Goal: Transaction & Acquisition: Purchase product/service

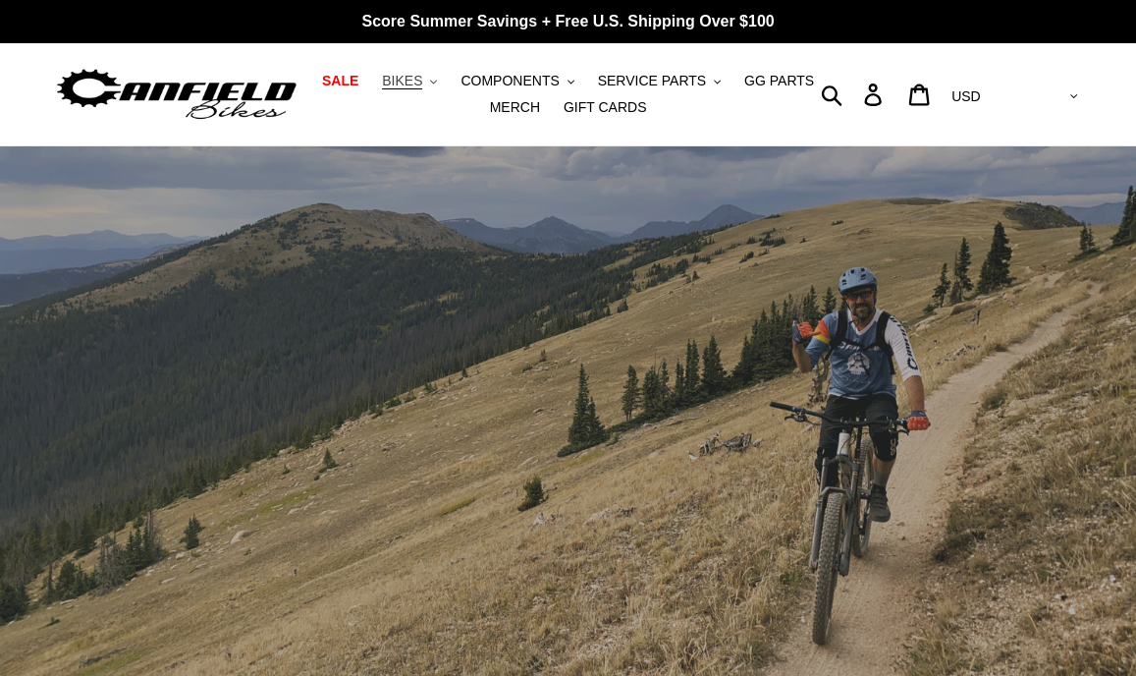
click at [422, 81] on span "BIKES" at bounding box center [402, 81] width 40 height 17
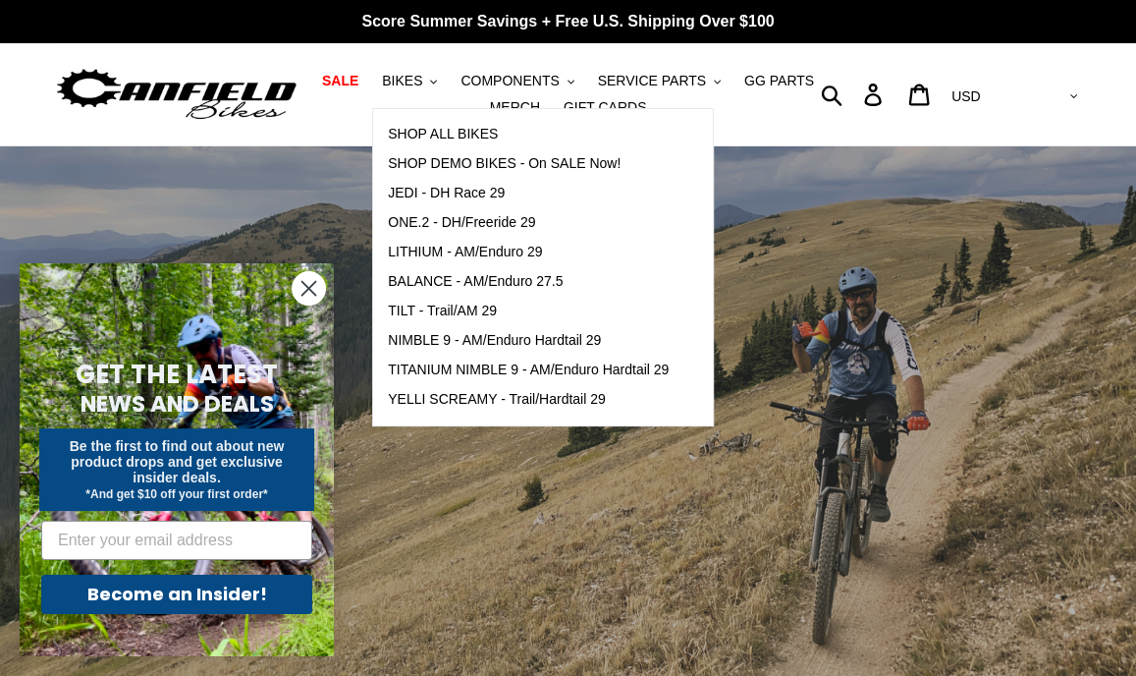
click at [302, 282] on icon "Close dialog" at bounding box center [309, 289] width 14 height 14
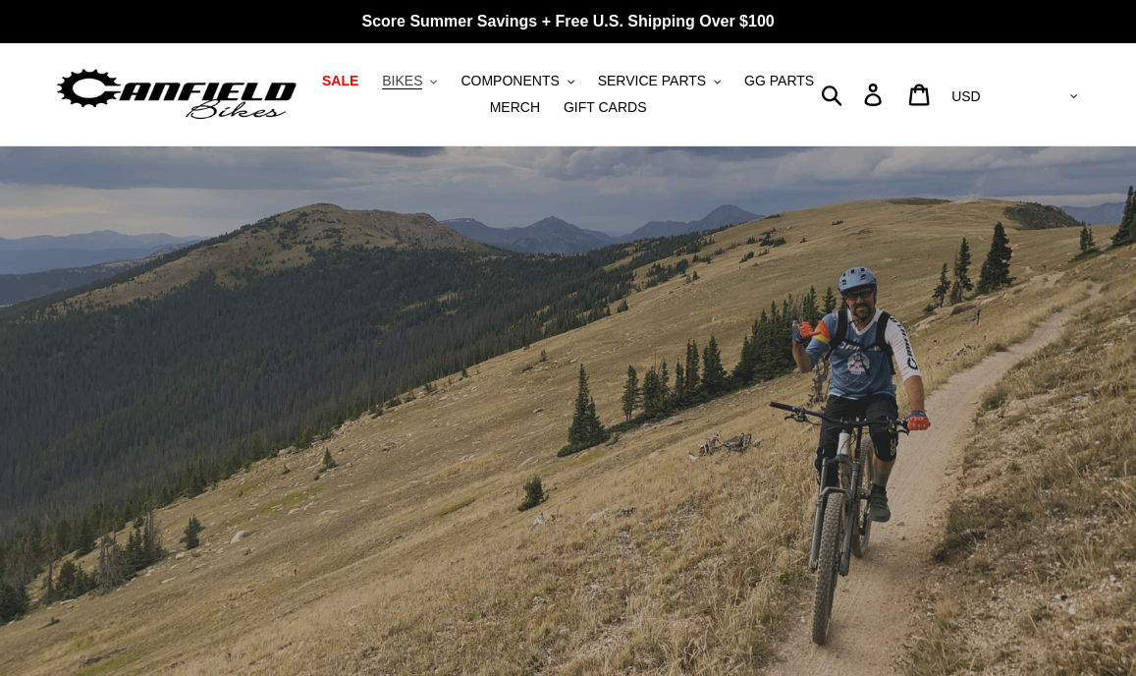
click at [437, 86] on button "BIKES .cls-1{fill:#231f20}" at bounding box center [409, 81] width 75 height 27
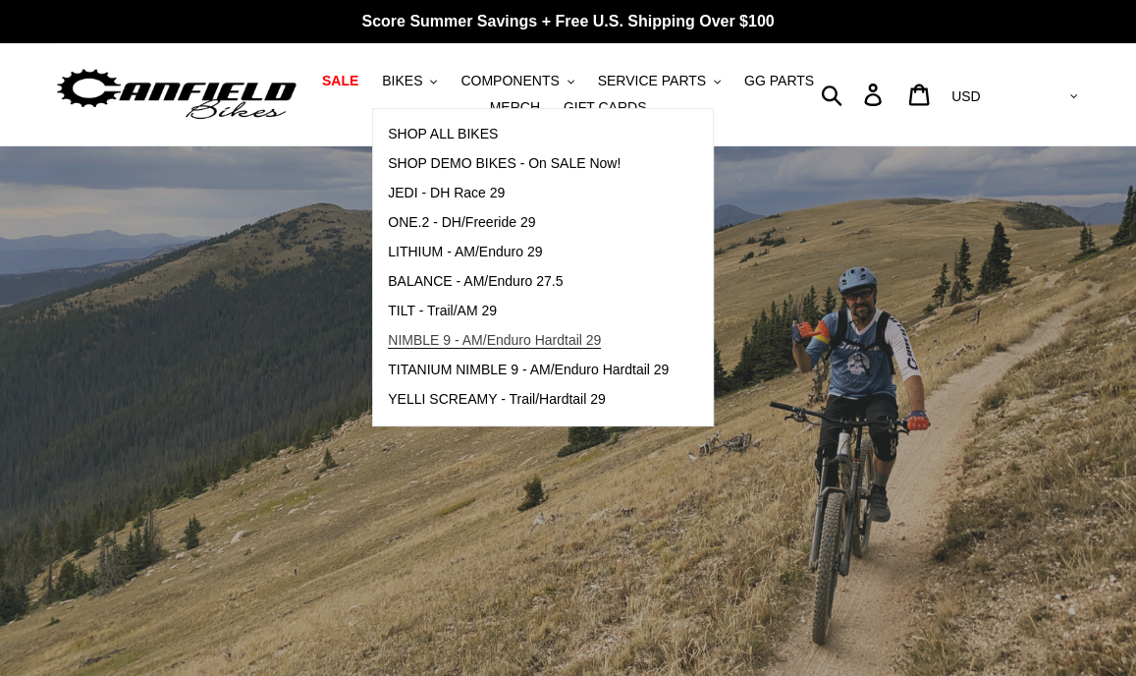
click at [538, 341] on span "NIMBLE 9 - AM/Enduro Hardtail 29" at bounding box center [494, 340] width 213 height 17
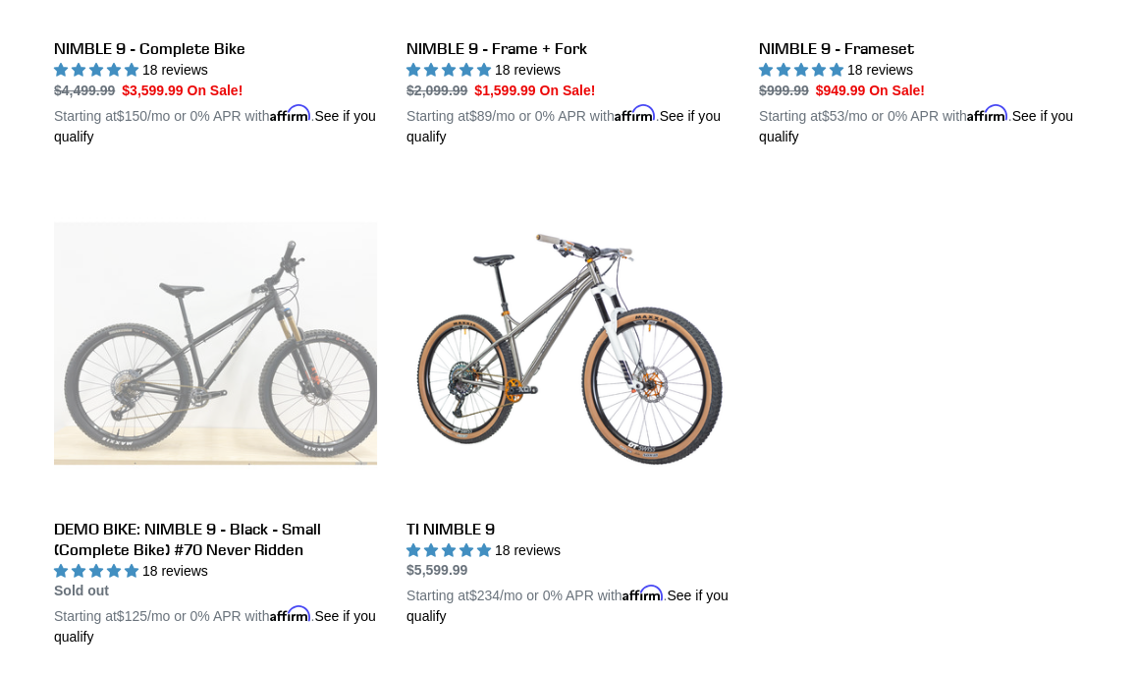
scroll to position [982, 0]
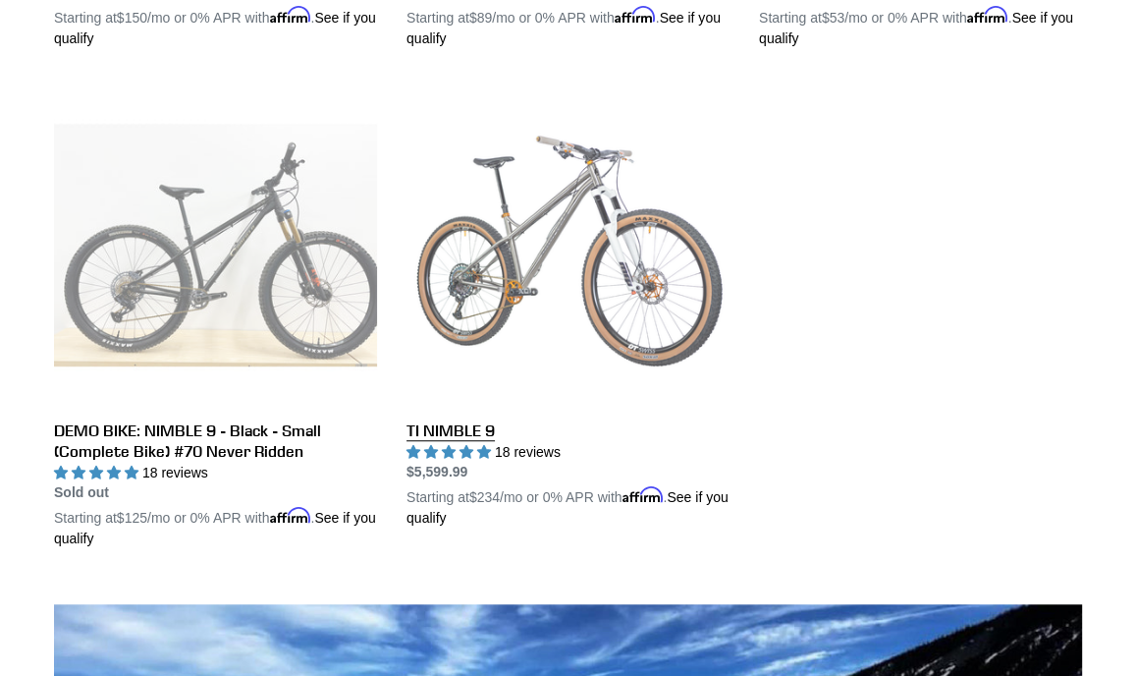
click at [463, 430] on link "TI NIMBLE 9" at bounding box center [567, 306] width 323 height 446
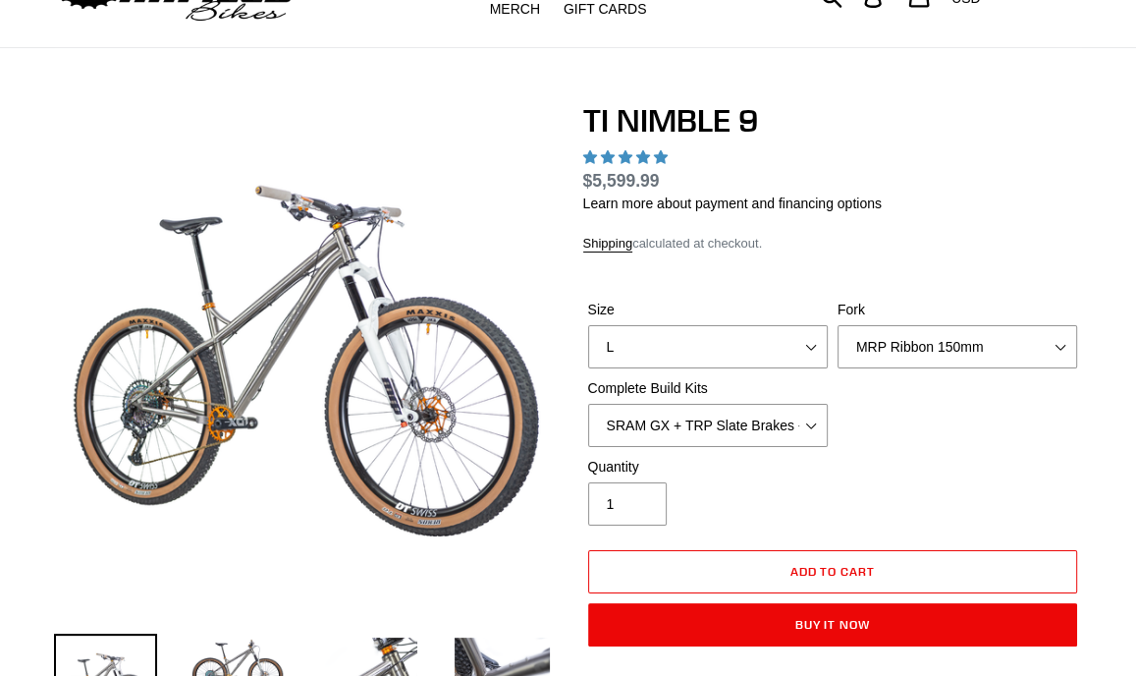
select select "highest-rating"
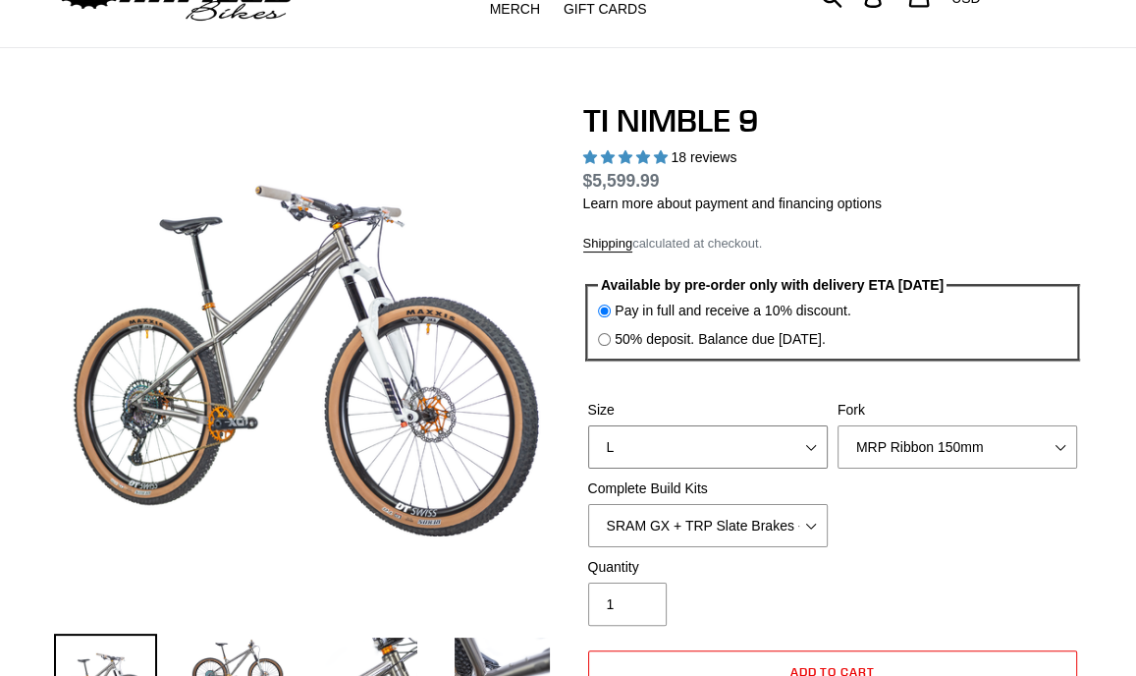
click at [798, 443] on select "S M L XL / XXL (Specify at checkout)" at bounding box center [708, 446] width 240 height 43
select select "M"
click at [588, 425] on select "S M L XL / XXL (Specify at checkout)" at bounding box center [708, 446] width 240 height 43
click at [1043, 446] on select "MRP Ribbon 150mm RockShox Lyrik 150mm Fox Factory 36 150mm Cane Creek Helm 150m…" at bounding box center [958, 446] width 240 height 43
select select "Fox Factory 36 150mm"
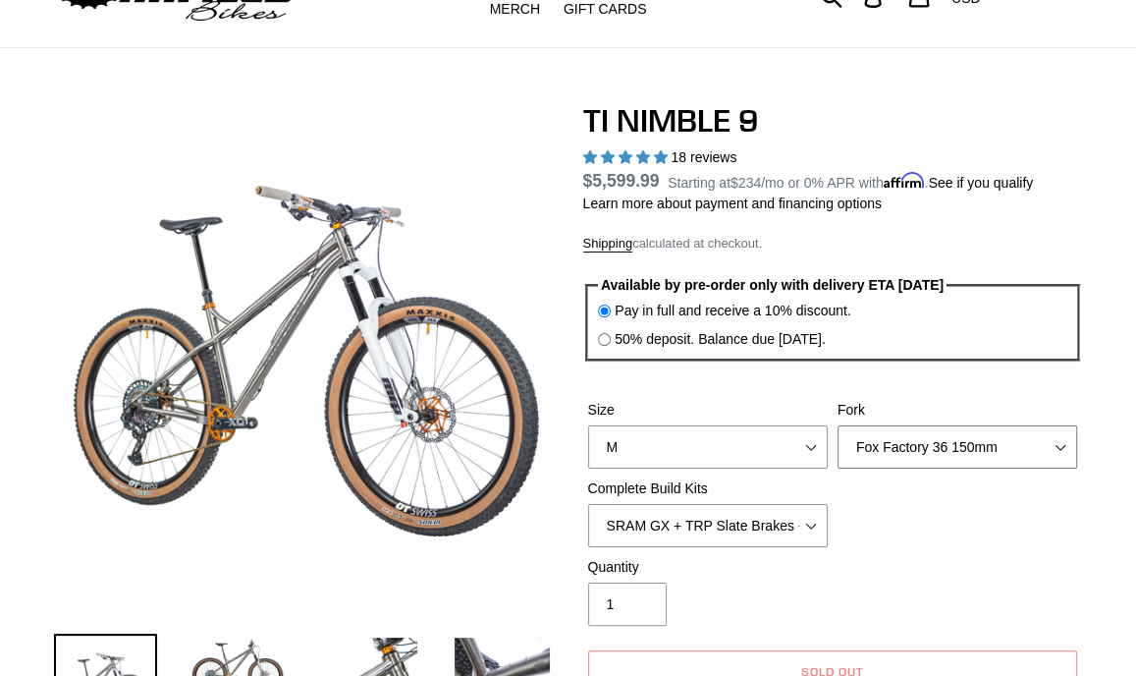
click at [838, 425] on select "MRP Ribbon 150mm RockShox Lyrik 150mm Fox Factory 36 150mm Cane Creek Helm 150m…" at bounding box center [958, 446] width 240 height 43
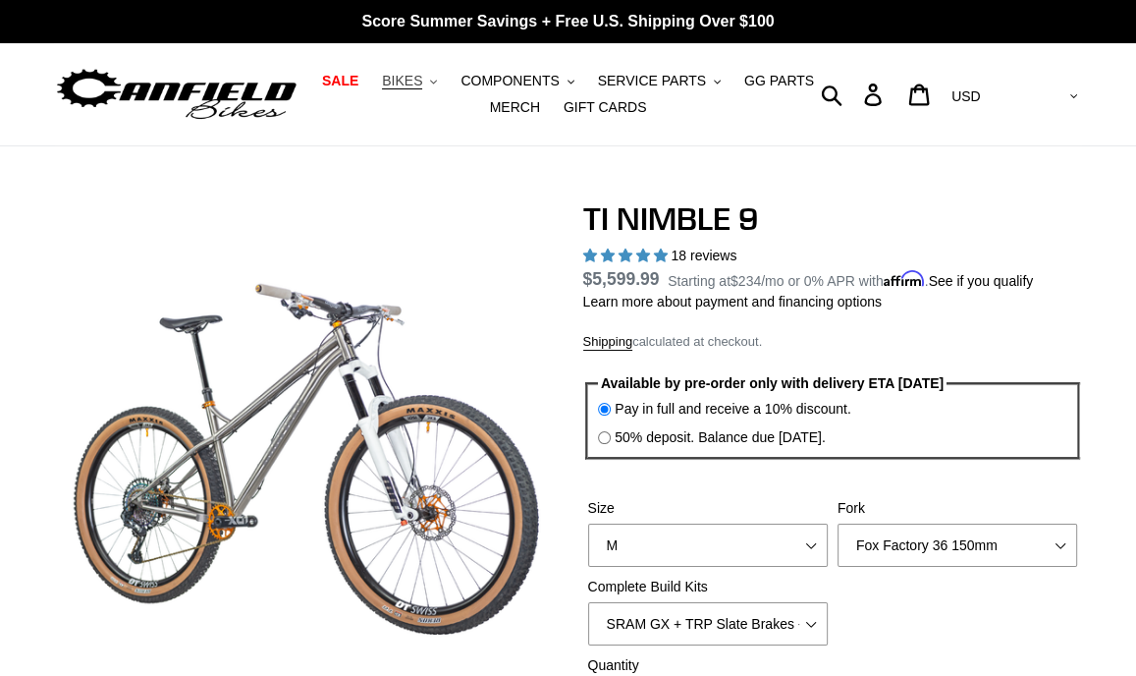
click at [422, 78] on span "BIKES" at bounding box center [402, 81] width 40 height 17
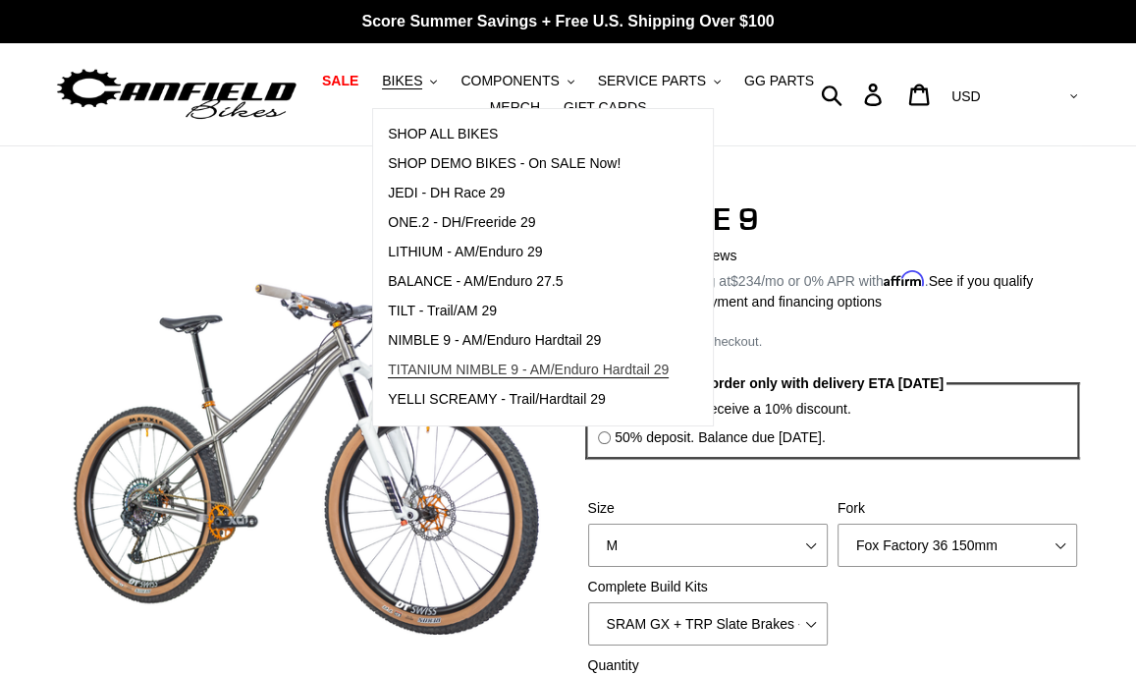
click at [471, 371] on span "TITANIUM NIMBLE 9 - AM/Enduro Hardtail 29" at bounding box center [528, 369] width 281 height 17
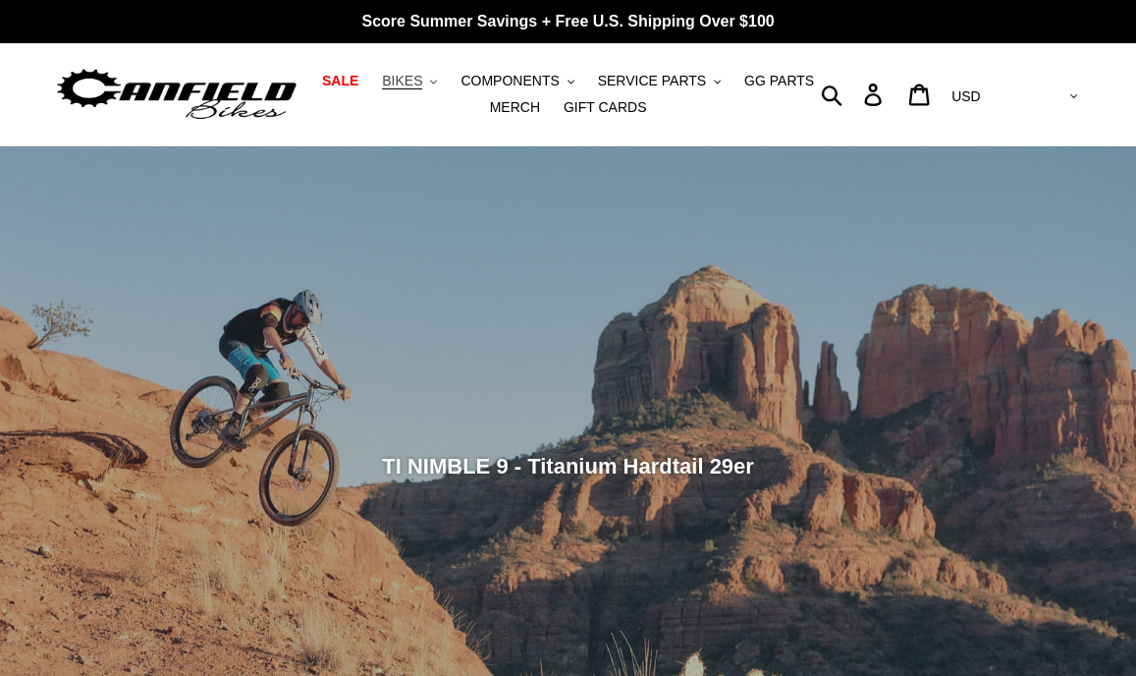
click at [435, 78] on button "BIKES .cls-1{fill:#231f20}" at bounding box center [409, 81] width 75 height 27
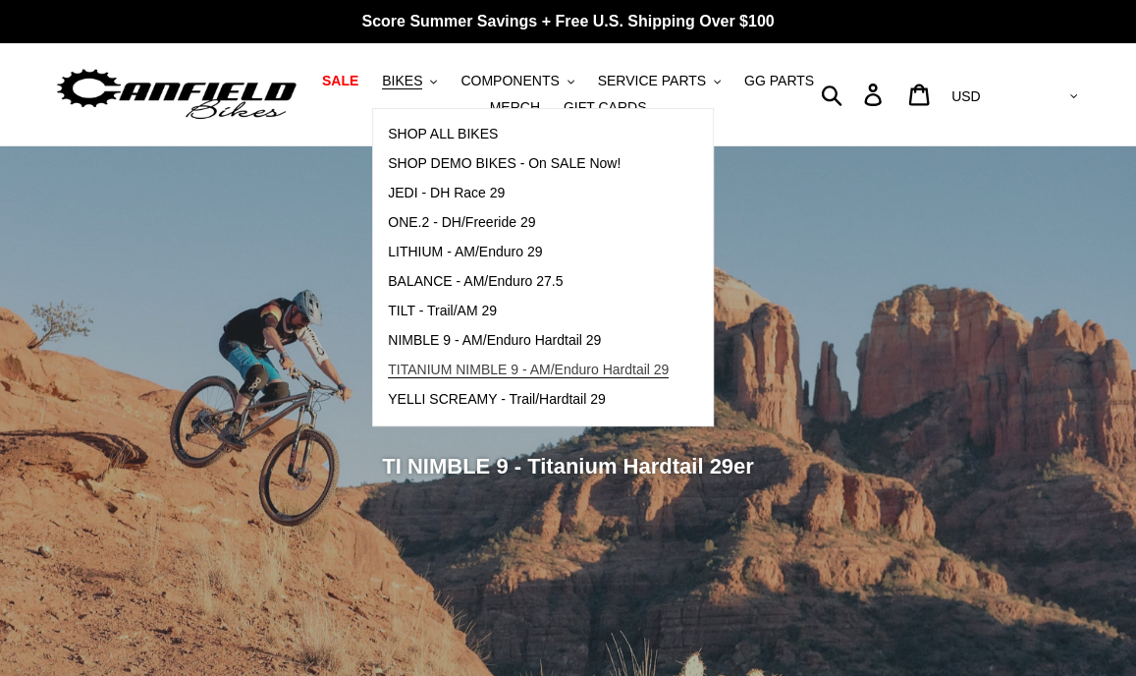
click at [475, 370] on span "TITANIUM NIMBLE 9 - AM/Enduro Hardtail 29" at bounding box center [528, 369] width 281 height 17
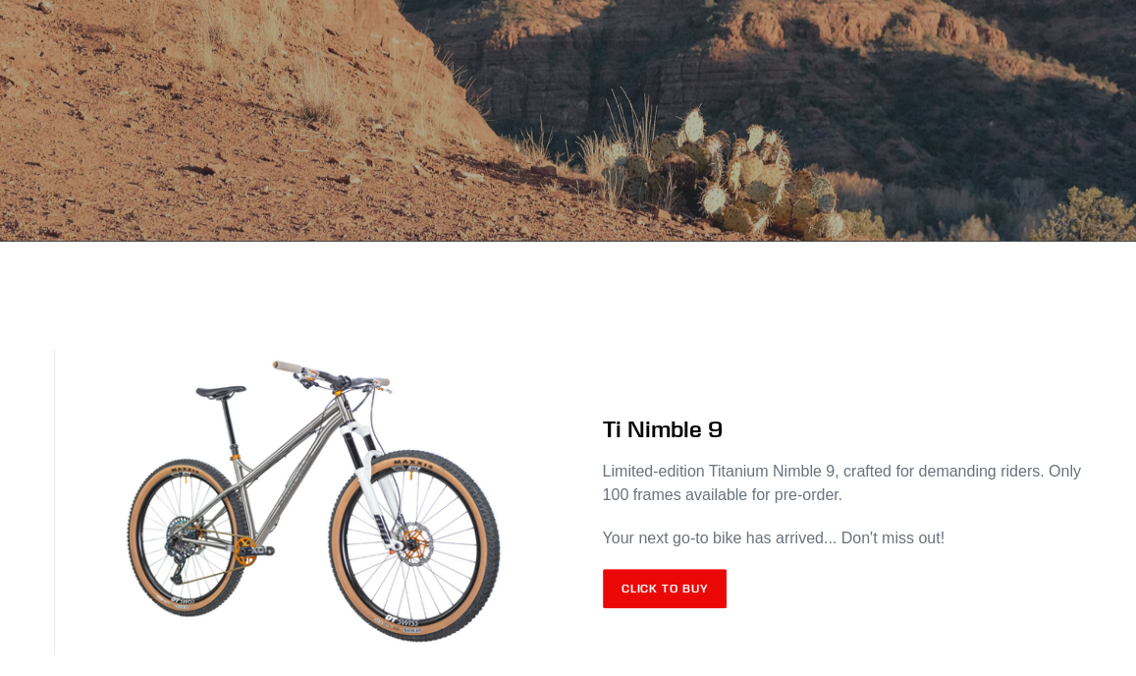
scroll to position [589, 0]
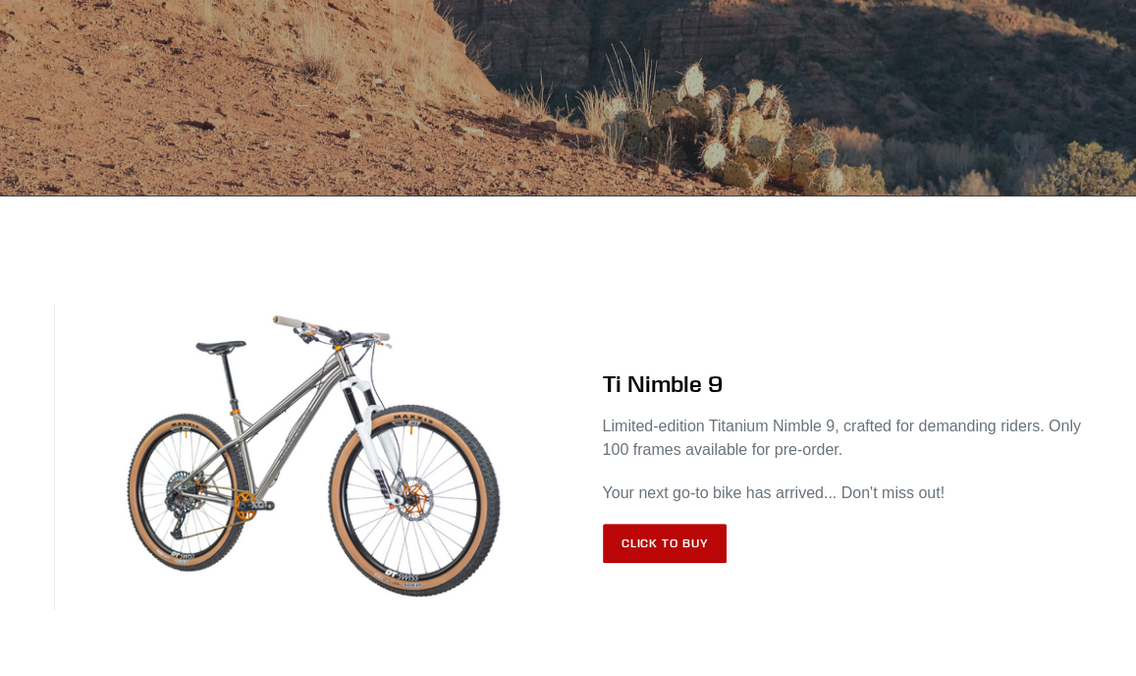
click at [690, 533] on link "Click to Buy" at bounding box center [665, 542] width 125 height 39
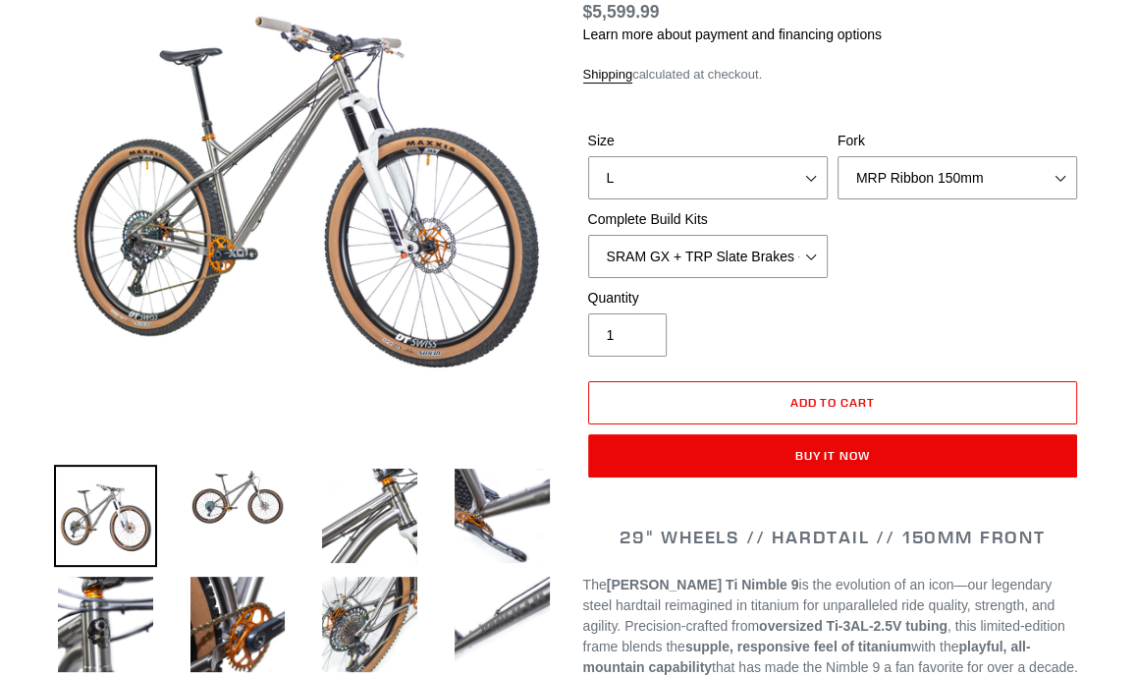
select select "highest-rating"
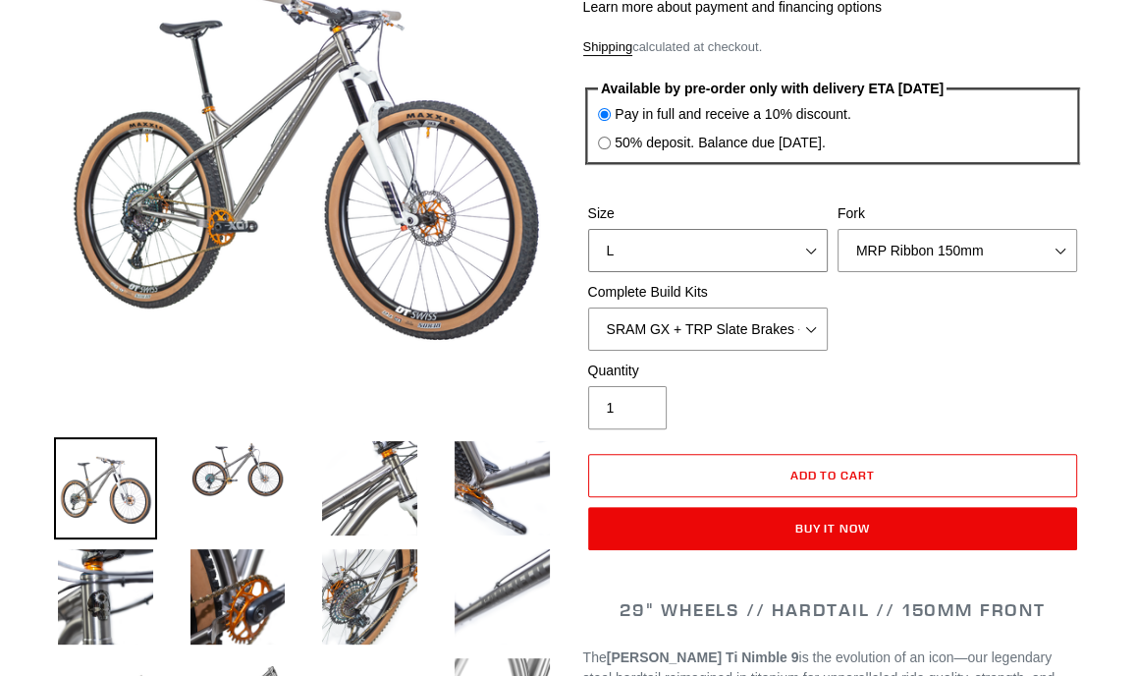
click at [821, 245] on select "S M L XL / XXL (Specify at checkout)" at bounding box center [708, 250] width 240 height 43
select select "M"
click at [588, 229] on select "S M L XL / XXL (Specify at checkout)" at bounding box center [708, 250] width 240 height 43
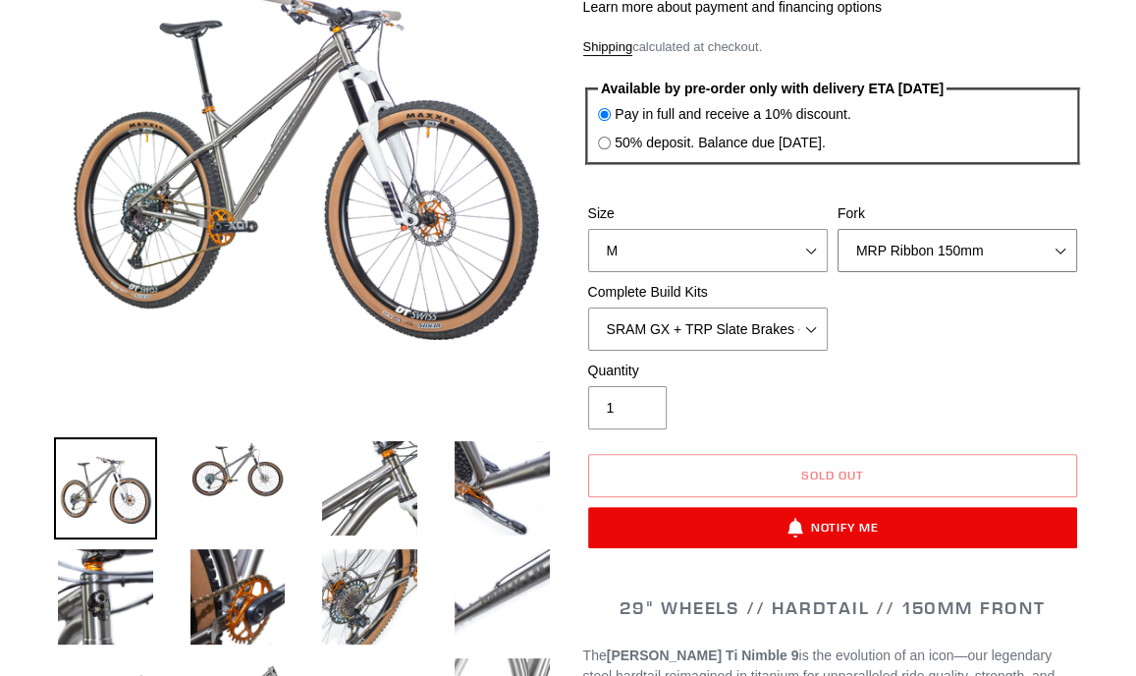
click at [1058, 247] on select "MRP Ribbon 150mm RockShox Lyrik 150mm Fox Factory 36 150mm Cane Creek Helm 150m…" at bounding box center [958, 250] width 240 height 43
click at [838, 229] on select "MRP Ribbon 150mm RockShox Lyrik 150mm Fox Factory 36 150mm Cane Creek Helm 150m…" at bounding box center [958, 250] width 240 height 43
click at [806, 331] on select "SRAM GX + TRP Slate Brakes + Rotors + e13 LG-1 Wheels SHIMANO XT + SHIMANO brak…" at bounding box center [708, 328] width 240 height 43
click at [1016, 301] on div "Size S M L XL / XXL (Specify at checkout) Fork MRP Ribbon 150mm RockShox Lyrik …" at bounding box center [833, 281] width 500 height 157
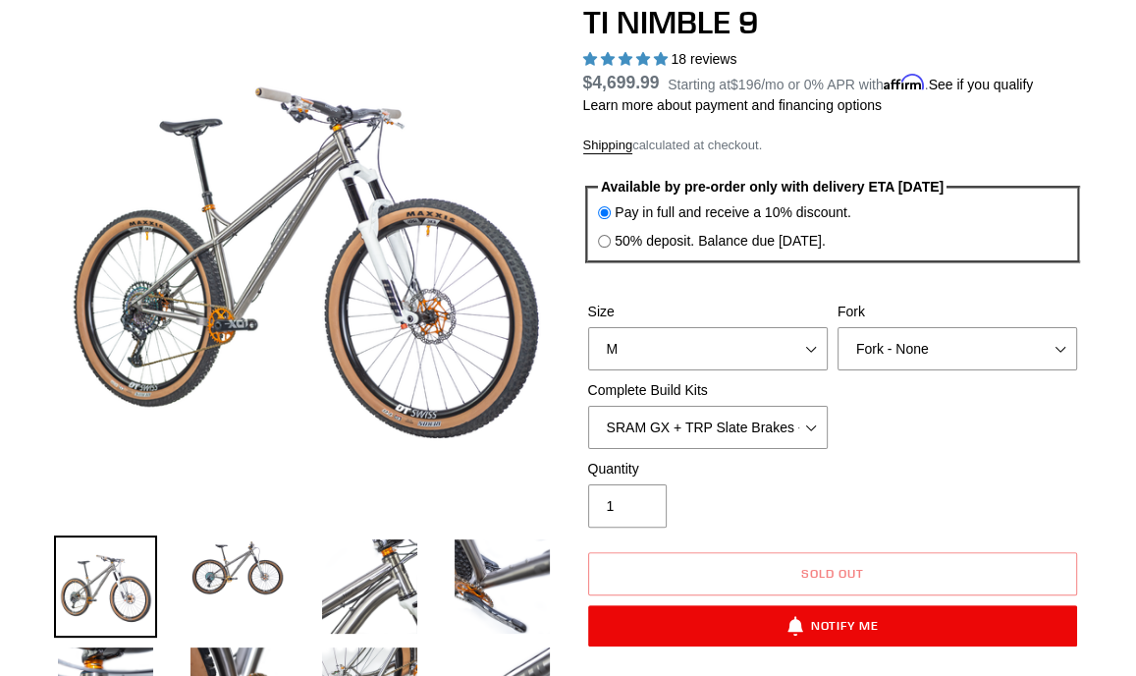
scroll to position [295, 0]
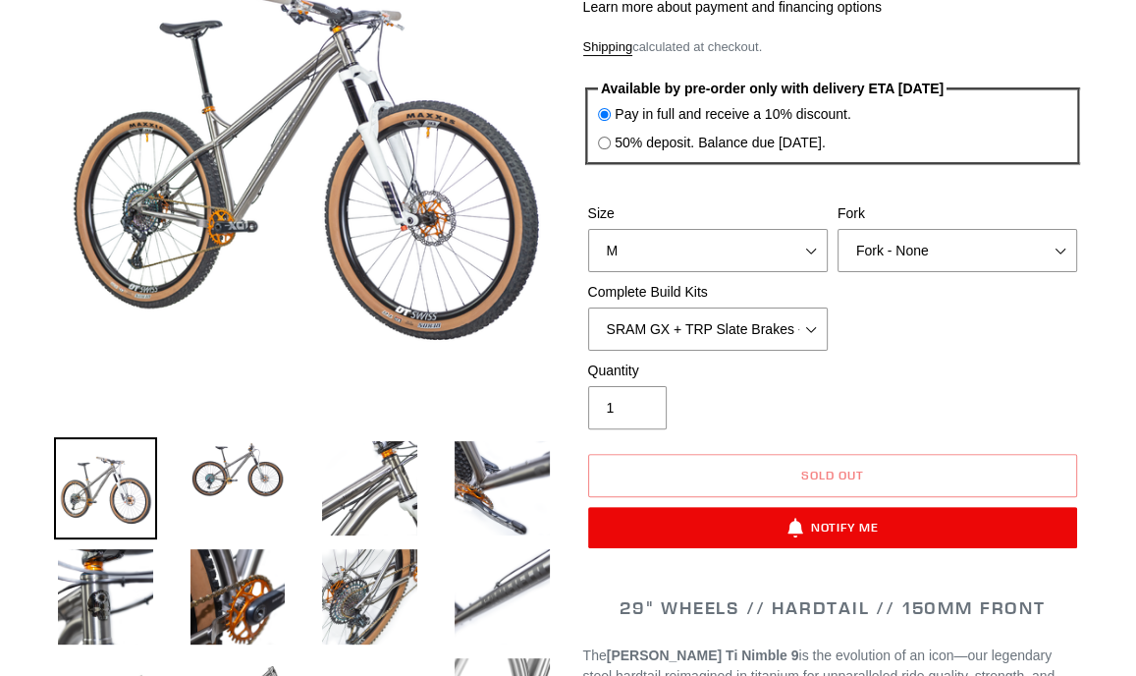
click at [1030, 276] on div "Size S M L XL / XXL (Specify at checkout) Fork MRP Ribbon 150mm RockShox Lyrik …" at bounding box center [833, 281] width 500 height 157
click at [1032, 269] on select "MRP Ribbon 150mm RockShox Lyrik 150mm Fox Factory 36 150mm Cane Creek Helm 150m…" at bounding box center [958, 250] width 240 height 43
select select "Fox Factory 36 150mm"
click at [838, 229] on select "MRP Ribbon 150mm RockShox Lyrik 150mm Fox Factory 36 150mm Cane Creek Helm 150m…" at bounding box center [958, 250] width 240 height 43
click at [942, 342] on div "Size S M L XL / XXL (Specify at checkout) Fork MRP Ribbon 150mm RockShox Lyrik …" at bounding box center [833, 281] width 500 height 157
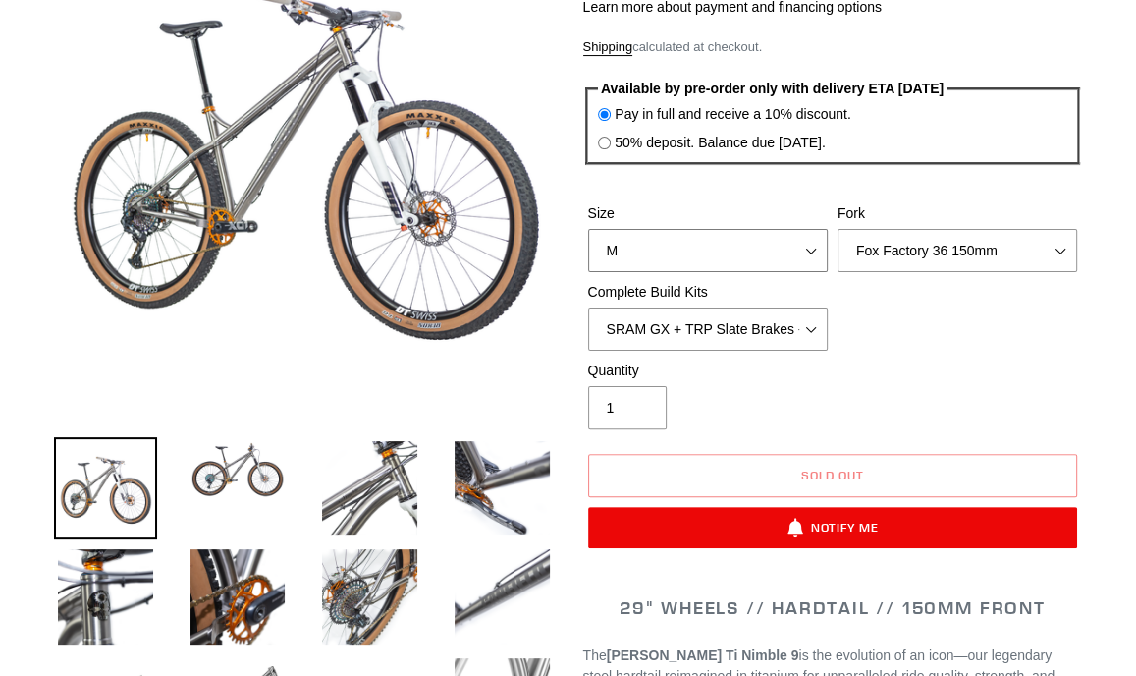
click at [820, 255] on select "S M L XL / XXL (Specify at checkout)" at bounding box center [708, 250] width 240 height 43
click at [588, 229] on select "S M L XL / XXL (Specify at checkout)" at bounding box center [708, 250] width 240 height 43
click at [813, 247] on select "S M L XL / XXL (Specify at checkout)" at bounding box center [708, 250] width 240 height 43
click at [588, 229] on select "S M L XL / XXL (Specify at checkout)" at bounding box center [708, 250] width 240 height 43
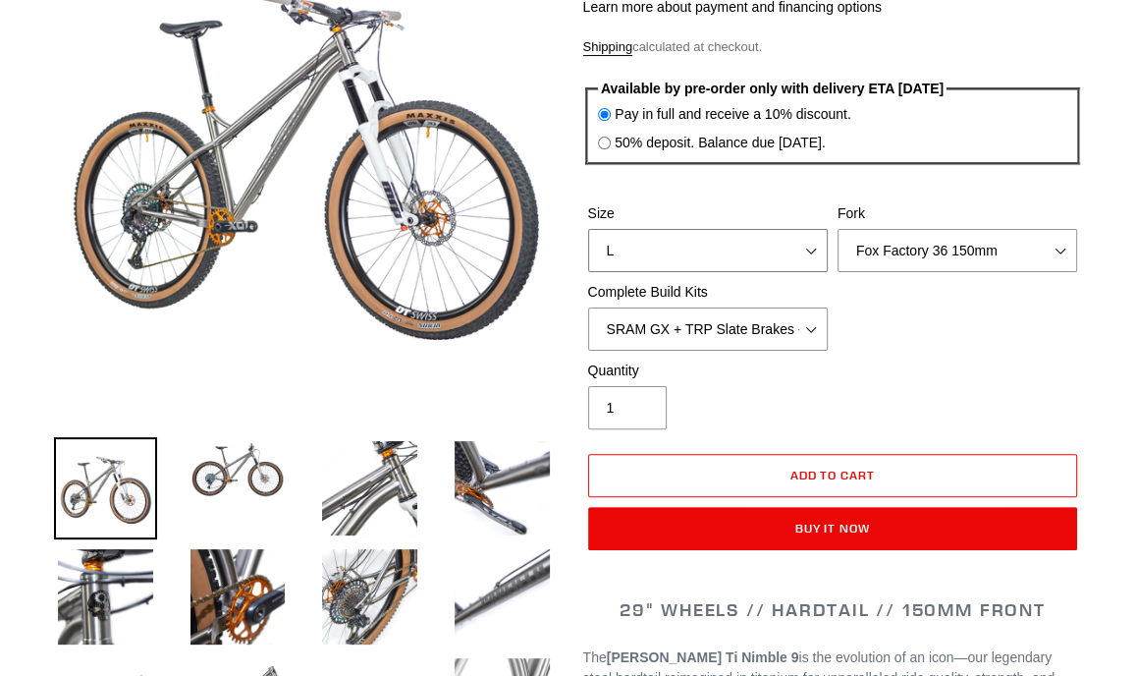
click at [819, 257] on select "S M L XL / XXL (Specify at checkout)" at bounding box center [708, 250] width 240 height 43
select select "M"
click at [588, 229] on select "S M L XL / XXL (Specify at checkout)" at bounding box center [708, 250] width 240 height 43
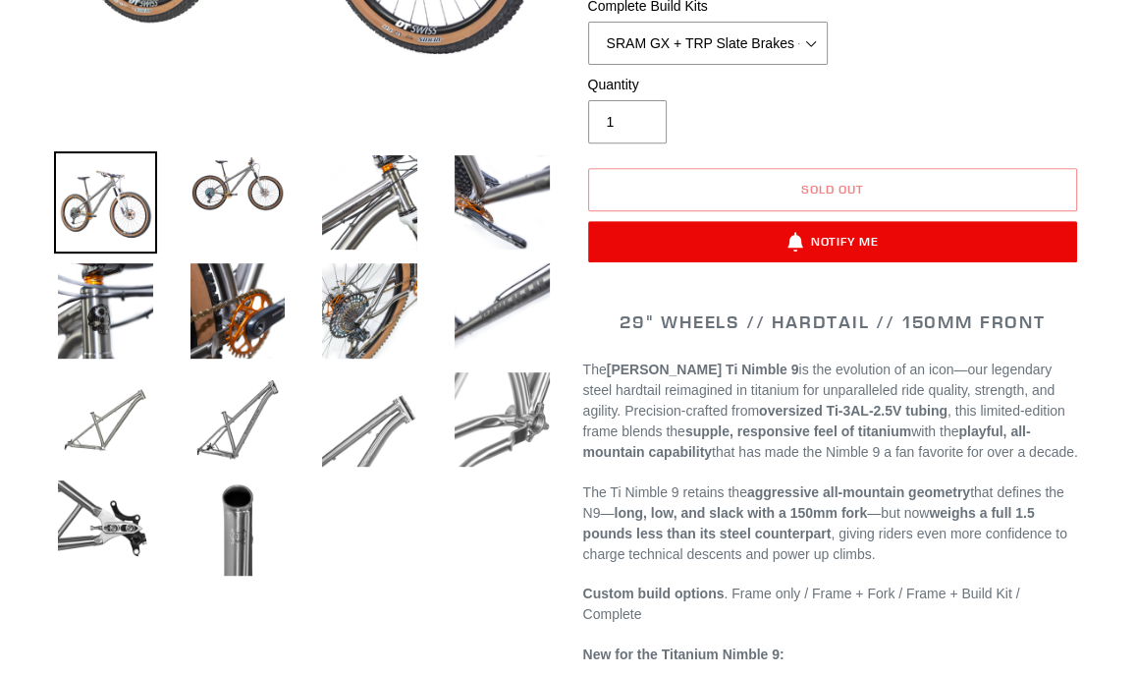
scroll to position [785, 0]
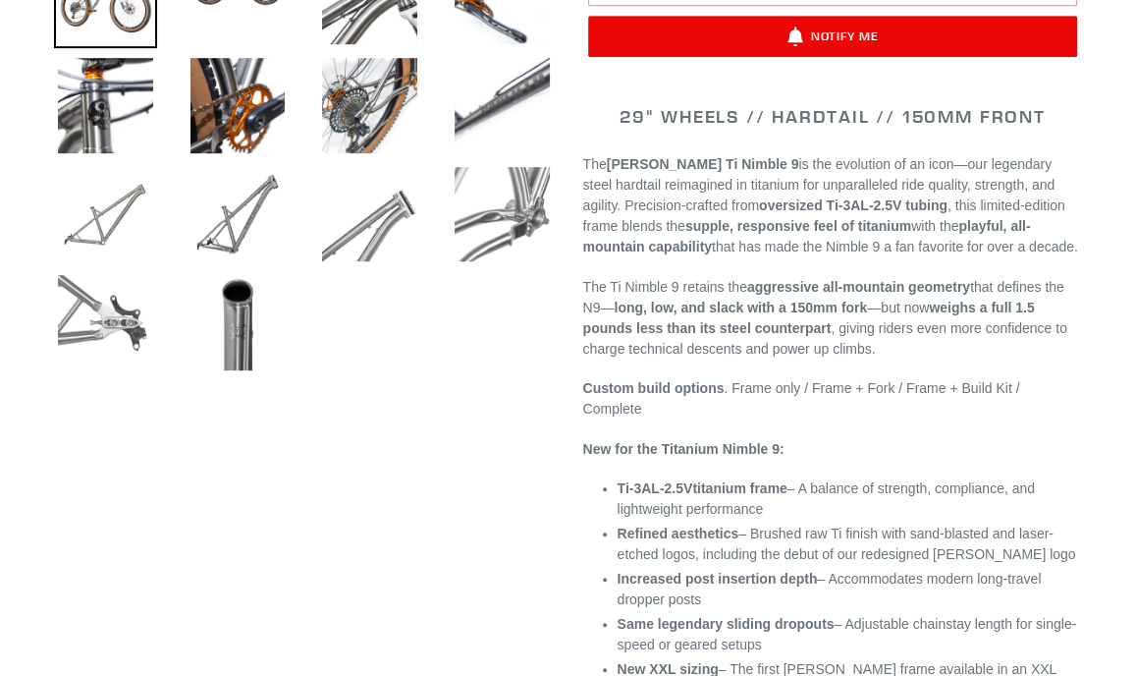
click at [116, 325] on img at bounding box center [105, 322] width 103 height 103
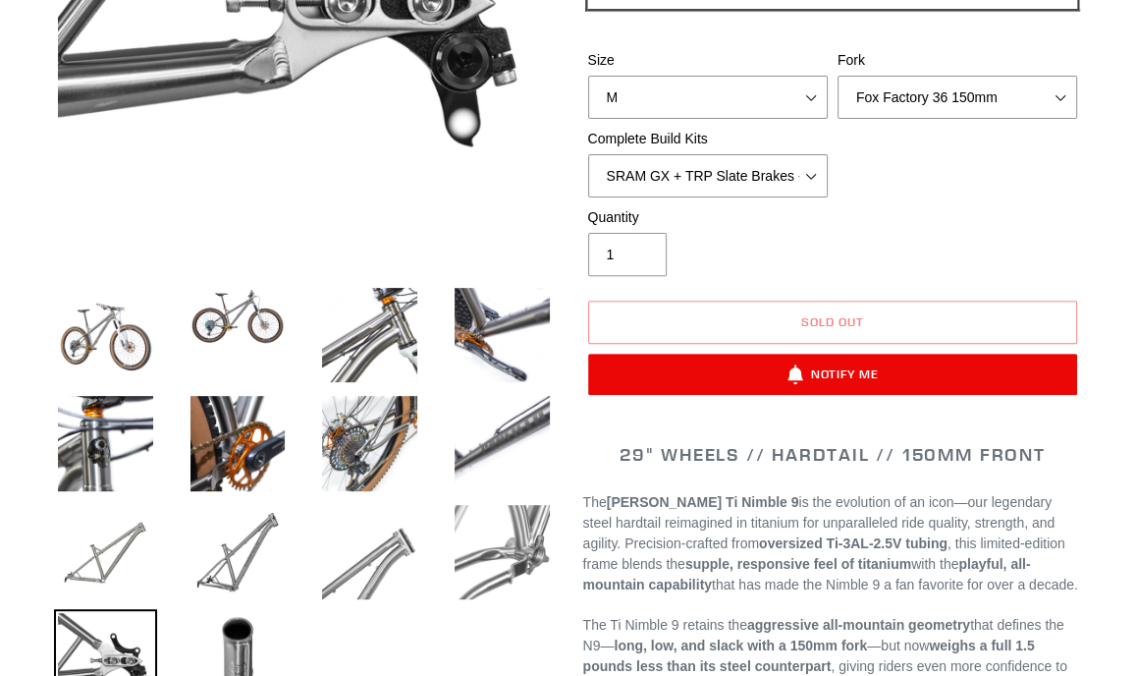
scroll to position [491, 0]
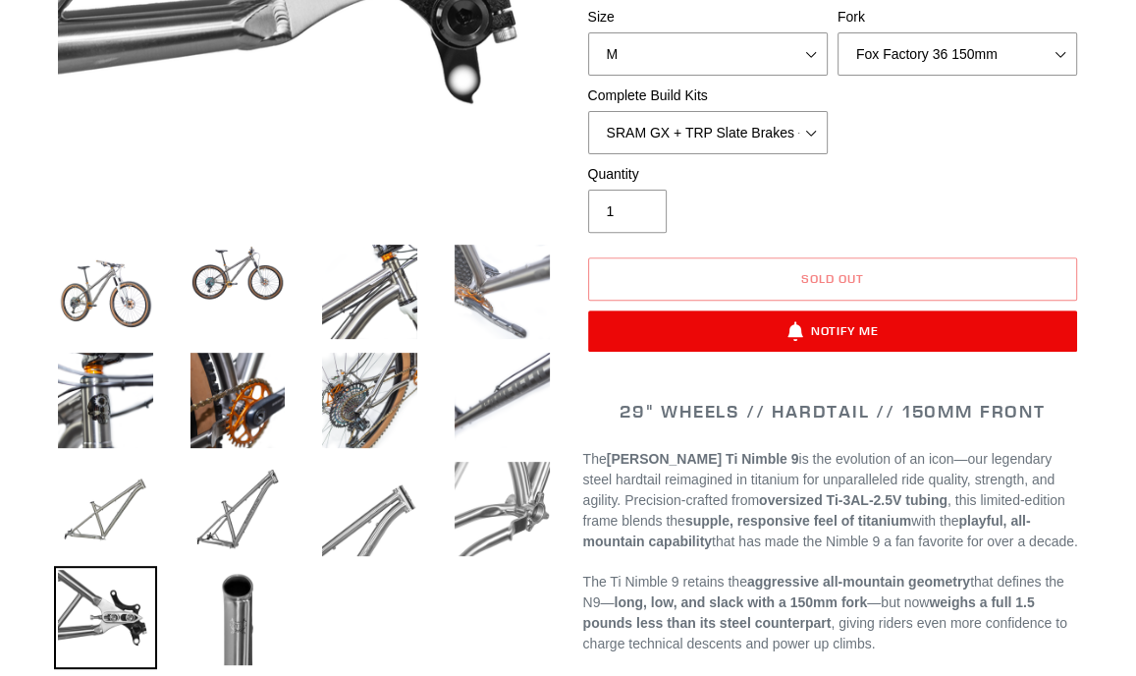
click at [506, 314] on img at bounding box center [502, 292] width 103 height 103
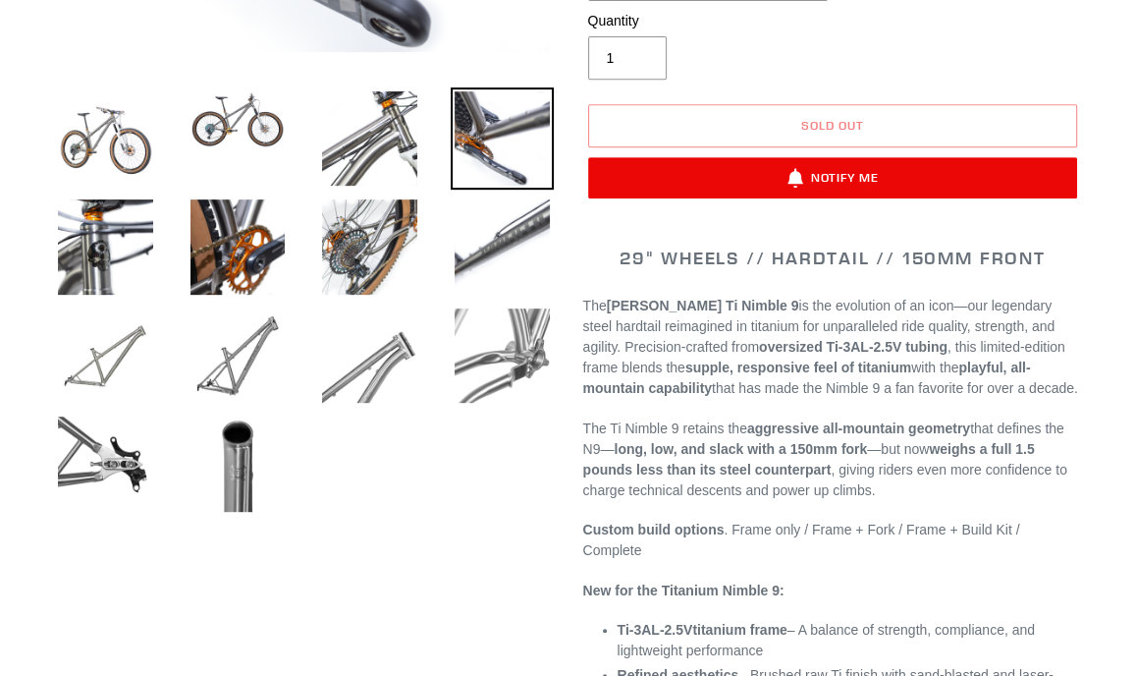
scroll to position [687, 0]
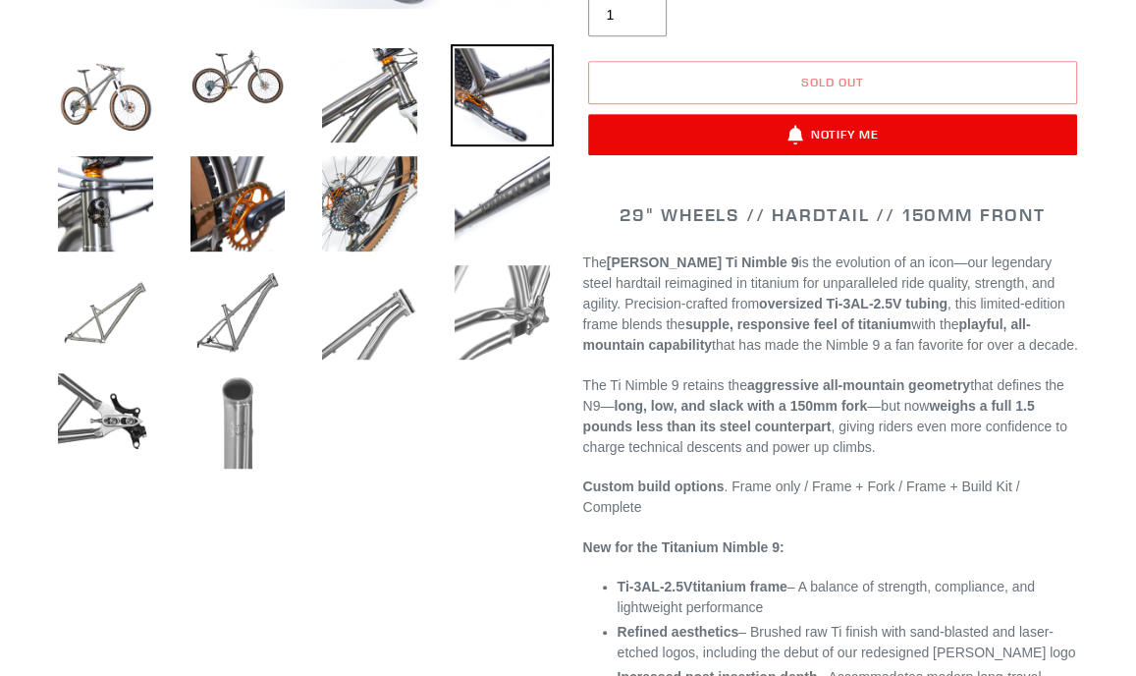
click at [251, 400] on img at bounding box center [238, 420] width 103 height 103
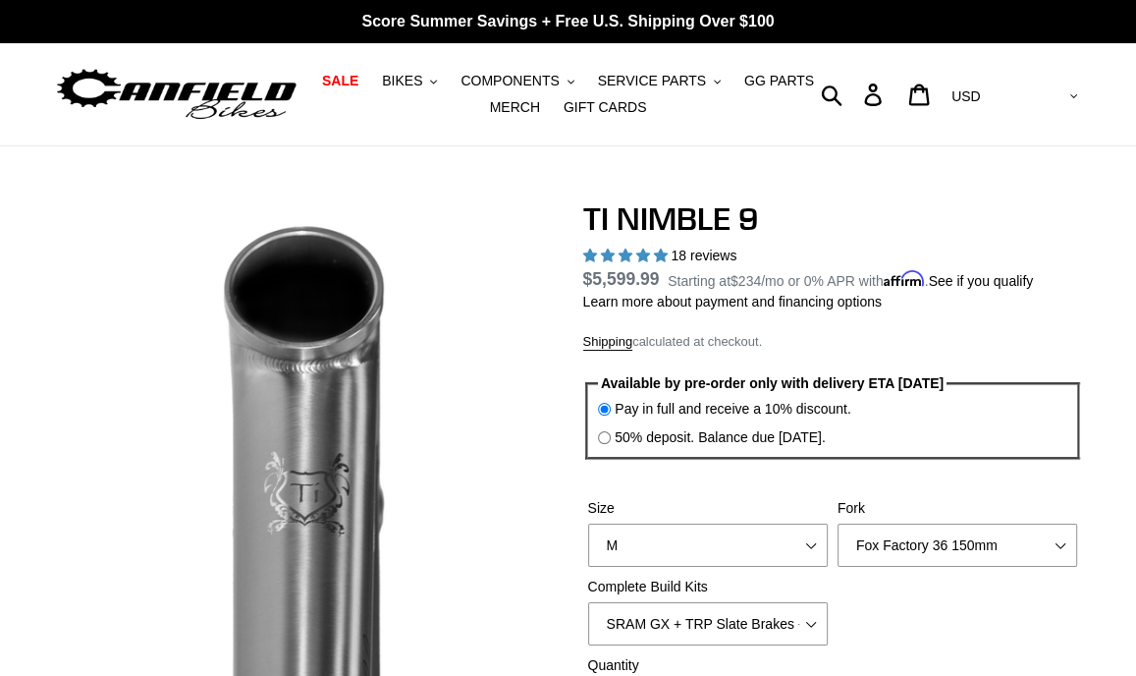
scroll to position [0, 0]
click at [422, 81] on span "BIKES" at bounding box center [402, 81] width 40 height 17
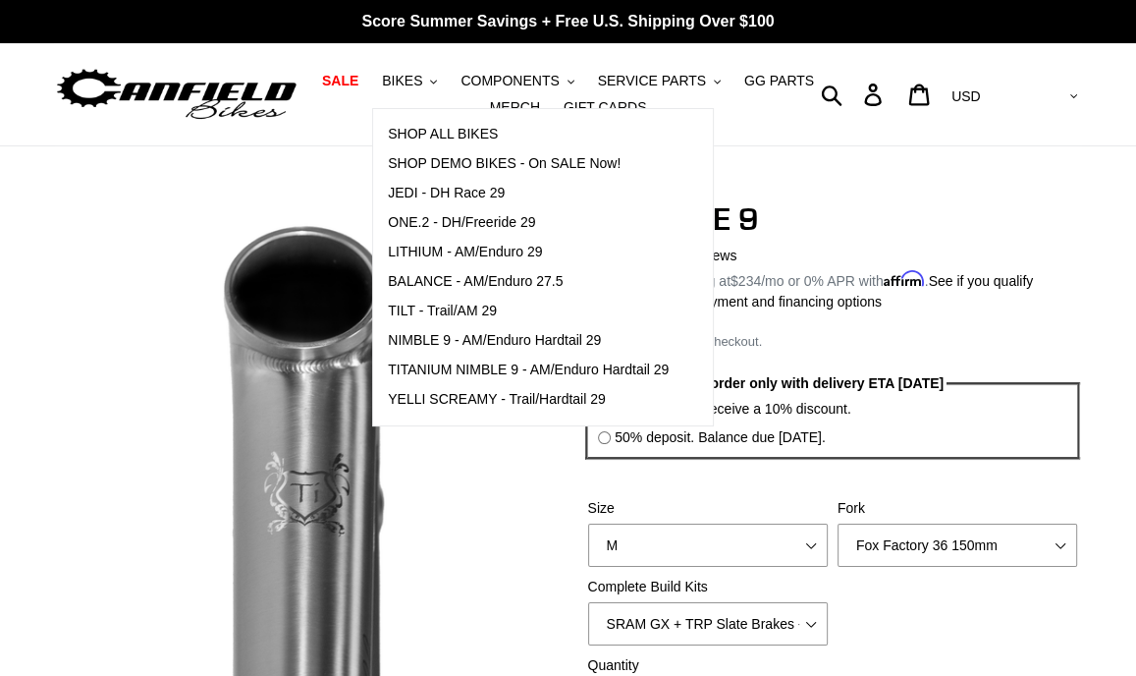
click at [248, 101] on img at bounding box center [176, 95] width 245 height 62
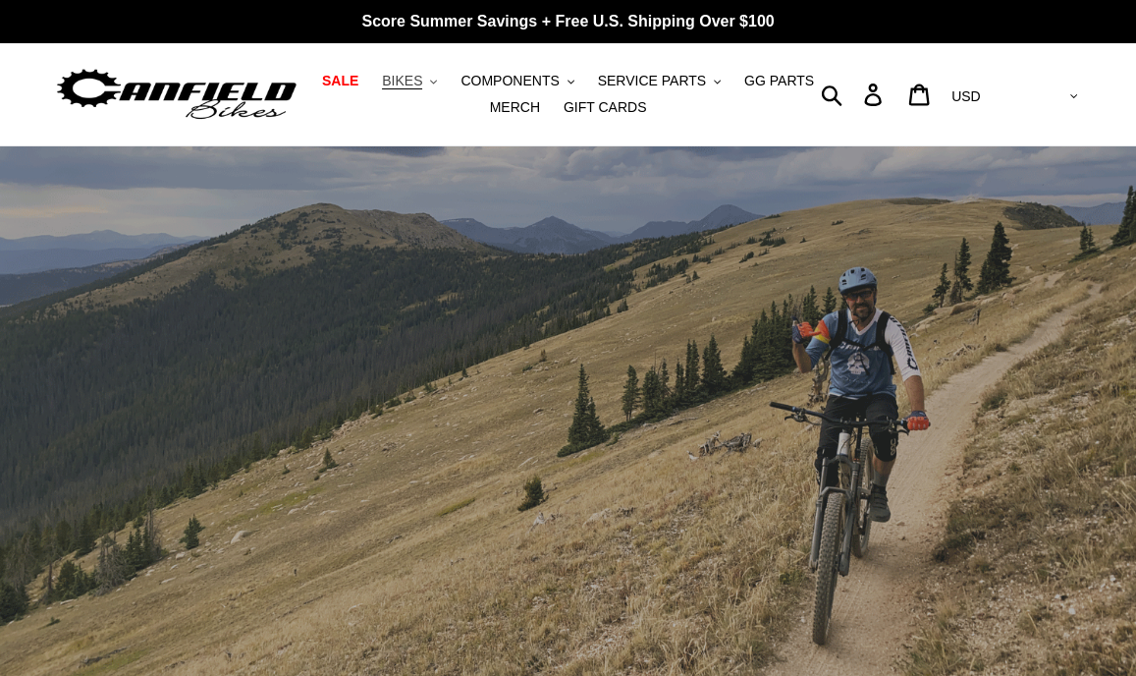
click at [437, 81] on icon "button" at bounding box center [433, 82] width 7 height 4
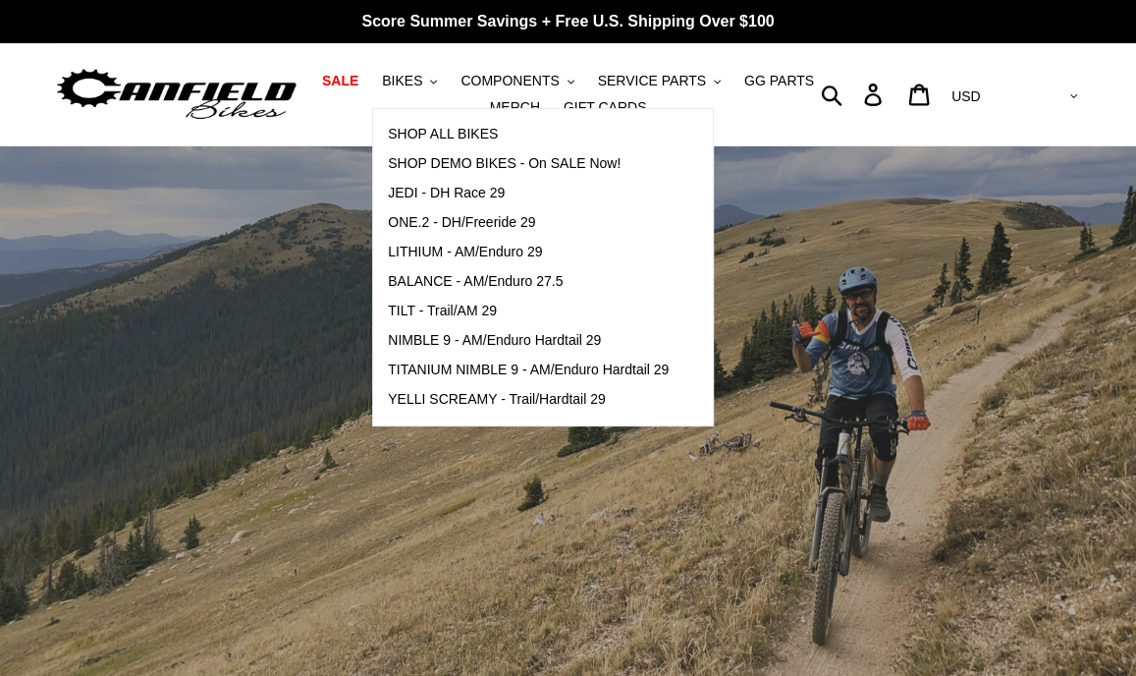
click at [752, 117] on ul "SALE BIKES .cls-1{fill:#231f20} SHOP ALL BIKES SHOP DEMO BIKES - On SALE Now! J…" at bounding box center [568, 94] width 514 height 53
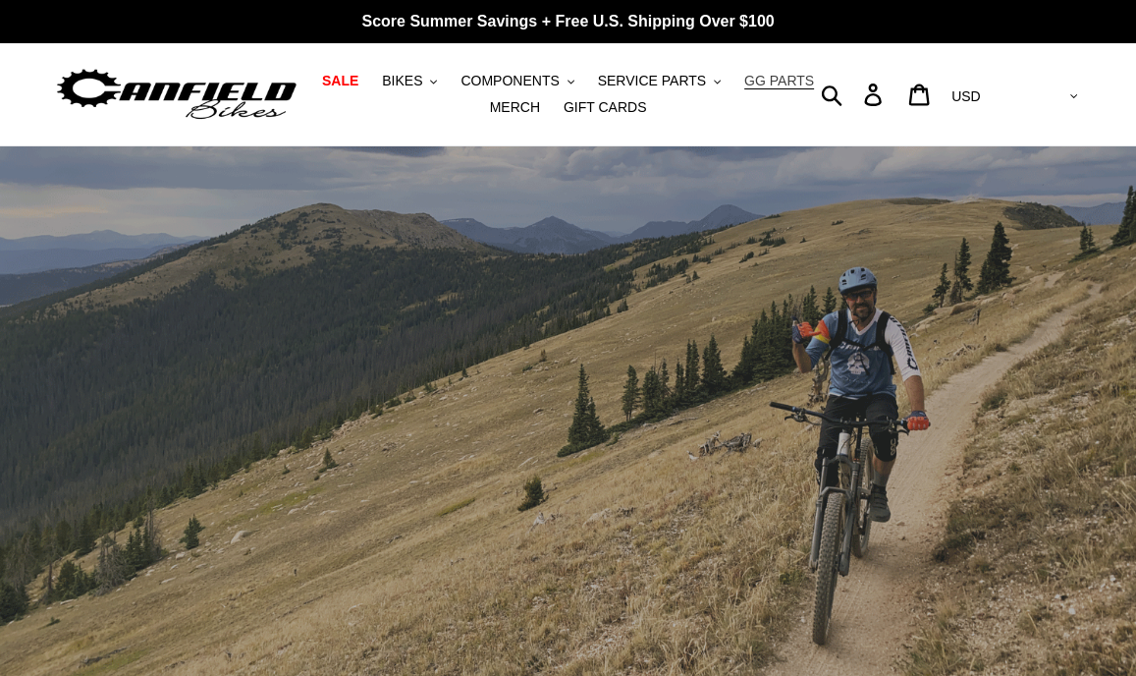
click at [758, 78] on span "GG PARTS" at bounding box center [779, 81] width 70 height 17
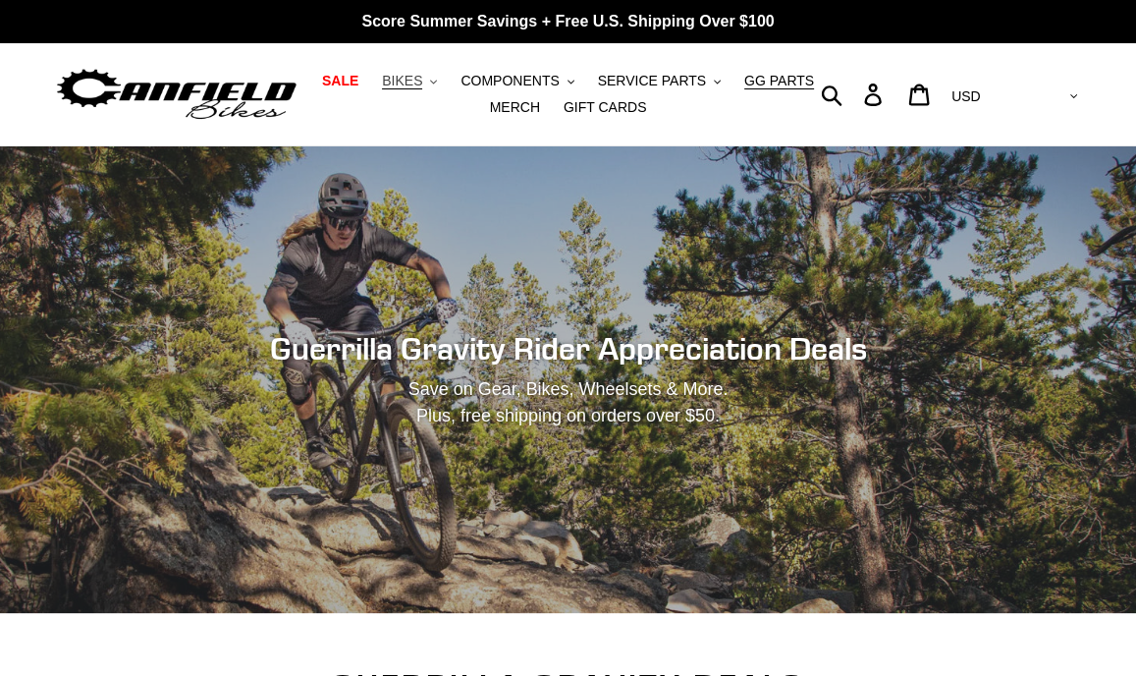
click at [413, 82] on span "BIKES" at bounding box center [402, 81] width 40 height 17
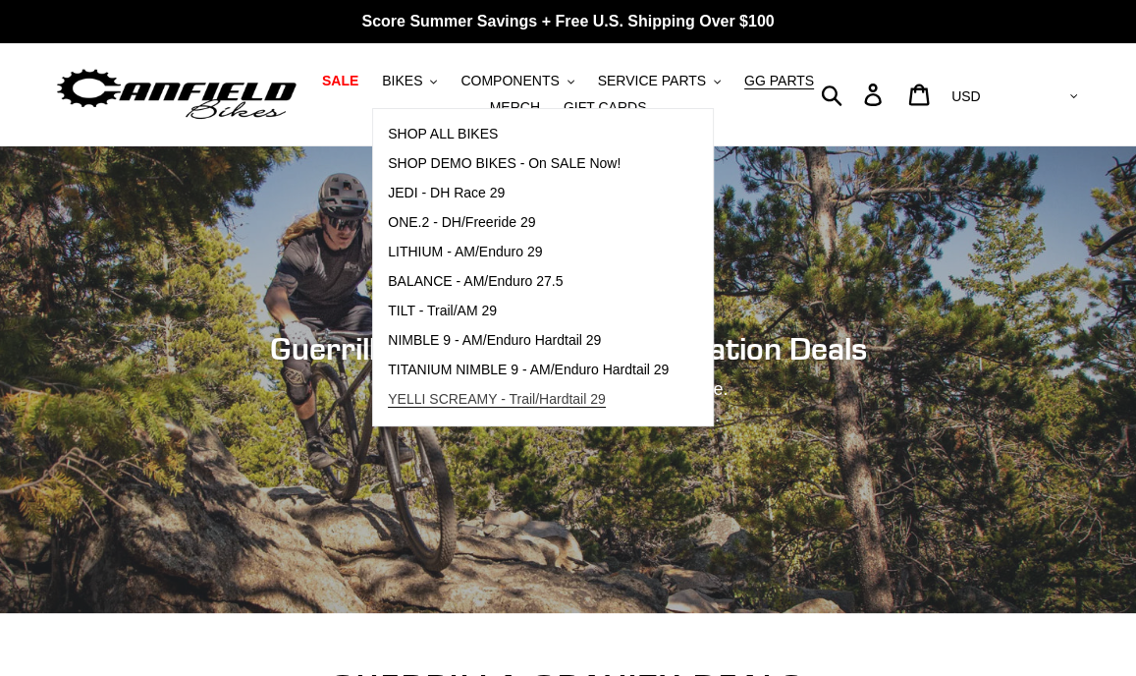
click at [573, 403] on span "YELLI SCREAMY - Trail/Hardtail 29" at bounding box center [497, 399] width 218 height 17
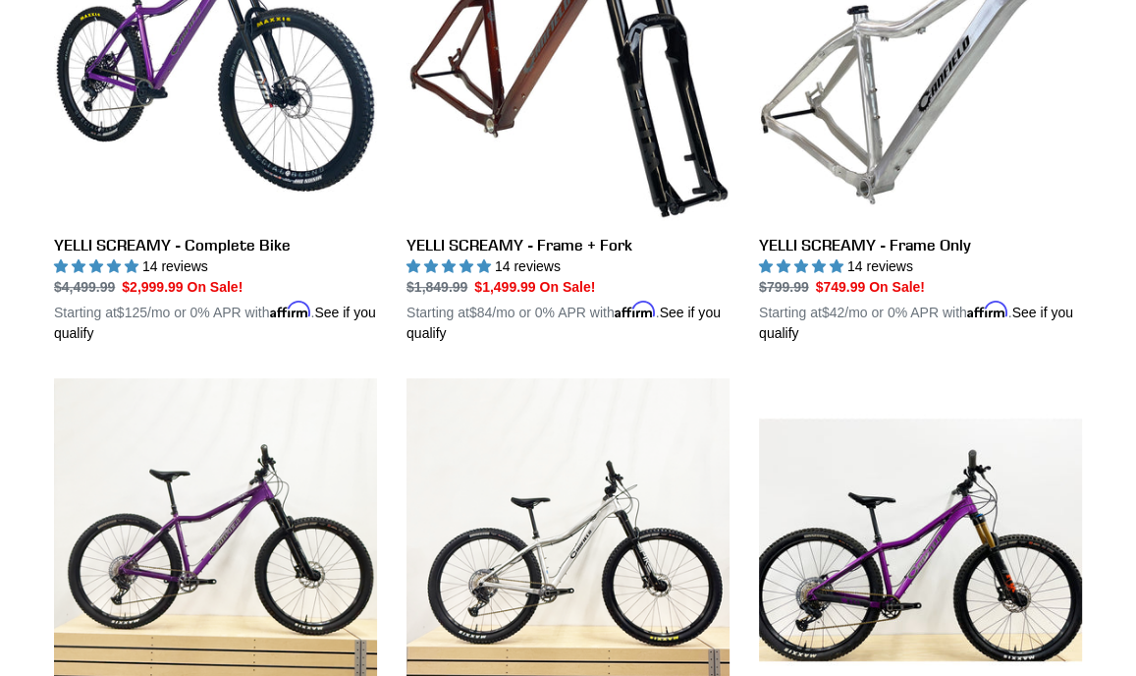
scroll to position [589, 0]
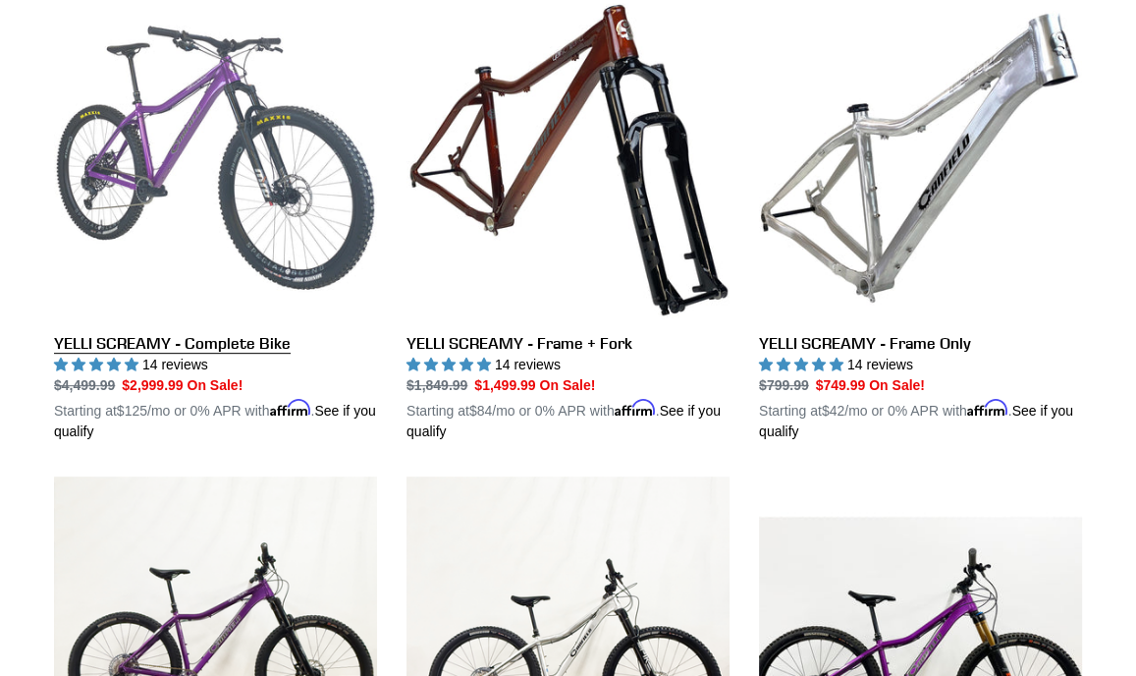
click at [212, 343] on link "YELLI SCREAMY - Complete Bike" at bounding box center [215, 219] width 323 height 446
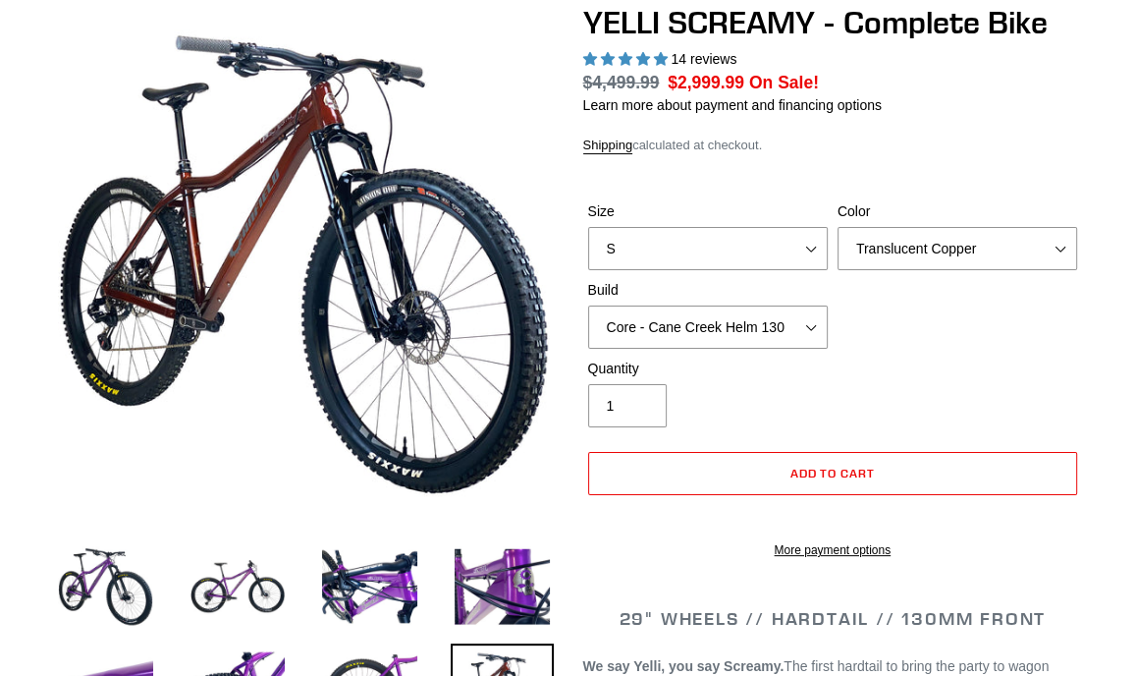
scroll to position [196, 0]
select select "highest-rating"
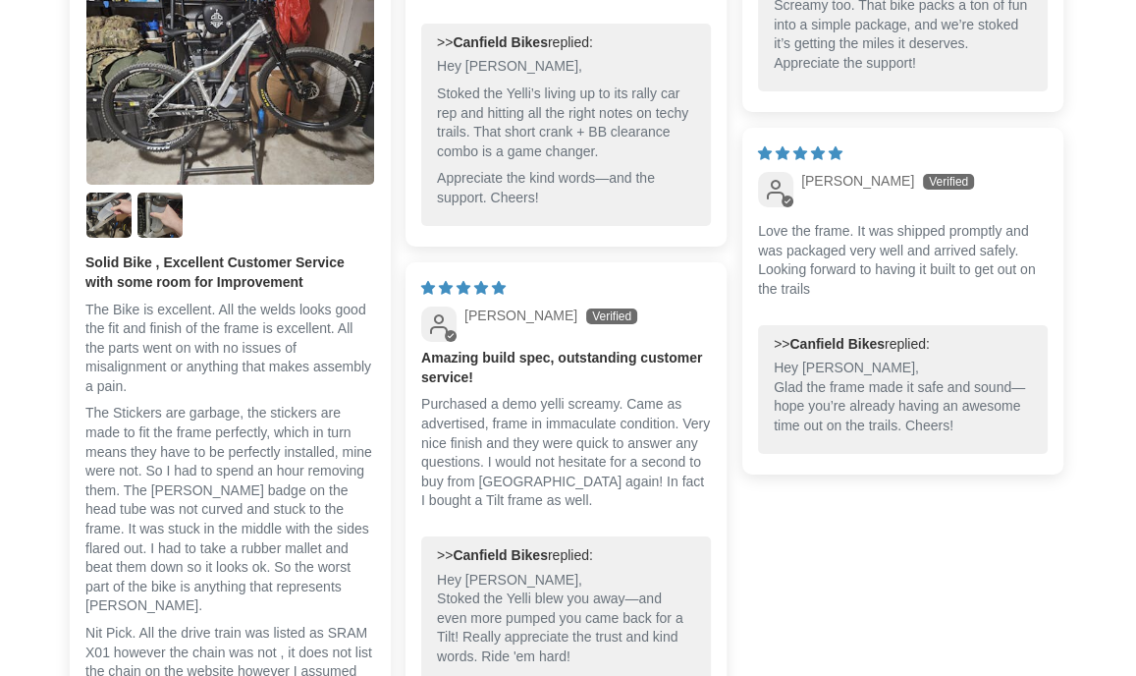
scroll to position [5400, 0]
